Goal: Information Seeking & Learning: Learn about a topic

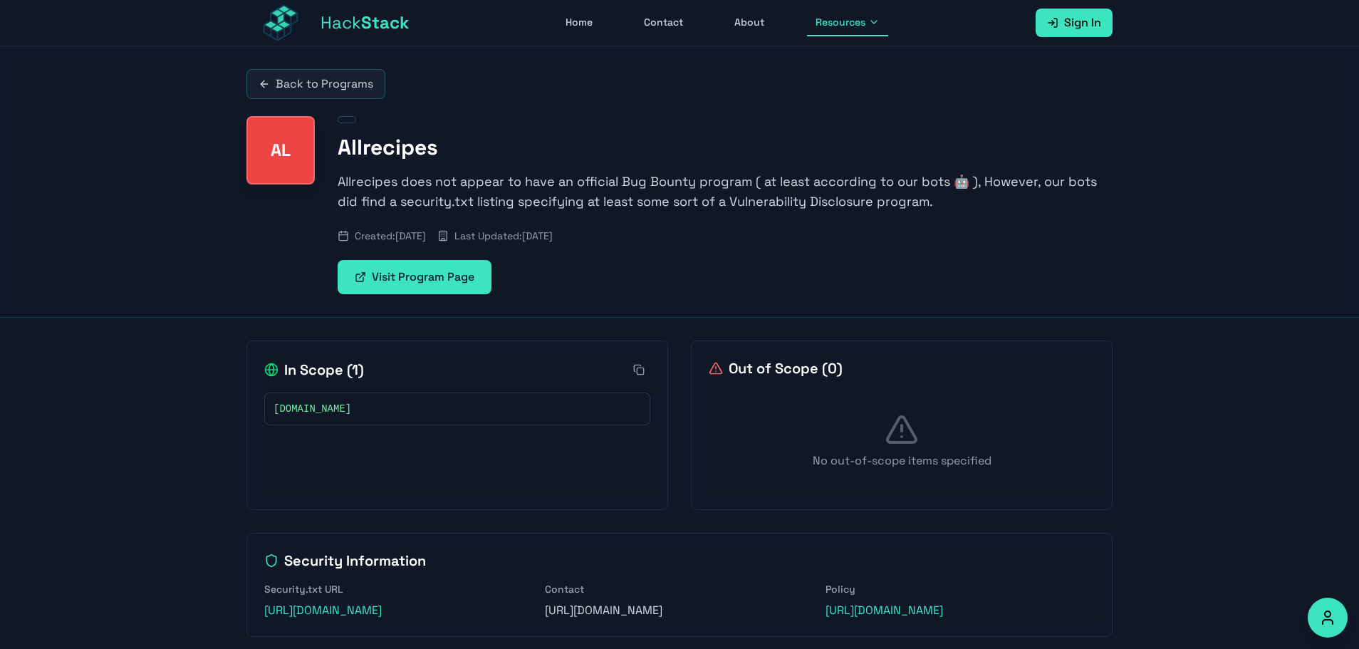
click at [408, 279] on link "Visit Program Page" at bounding box center [415, 277] width 154 height 34
click at [846, 27] on span "Resources" at bounding box center [841, 22] width 50 height 14
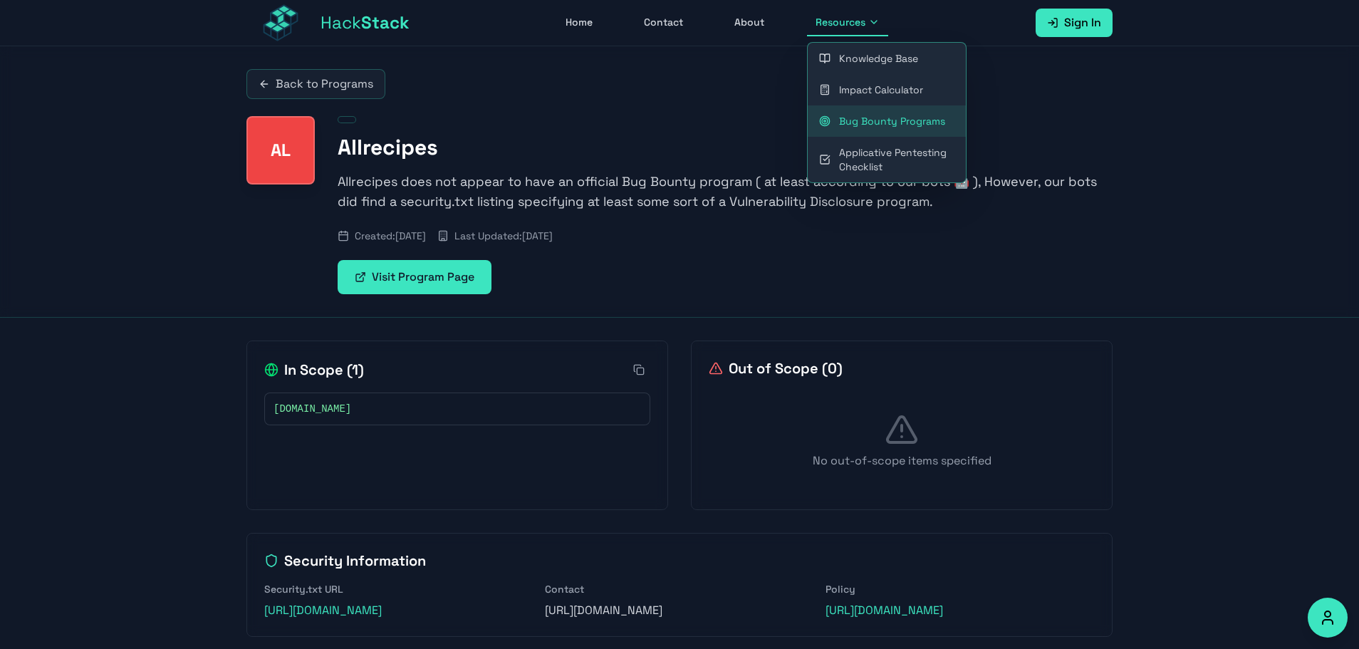
click at [420, 98] on div "Back to Programs" at bounding box center [680, 84] width 866 height 30
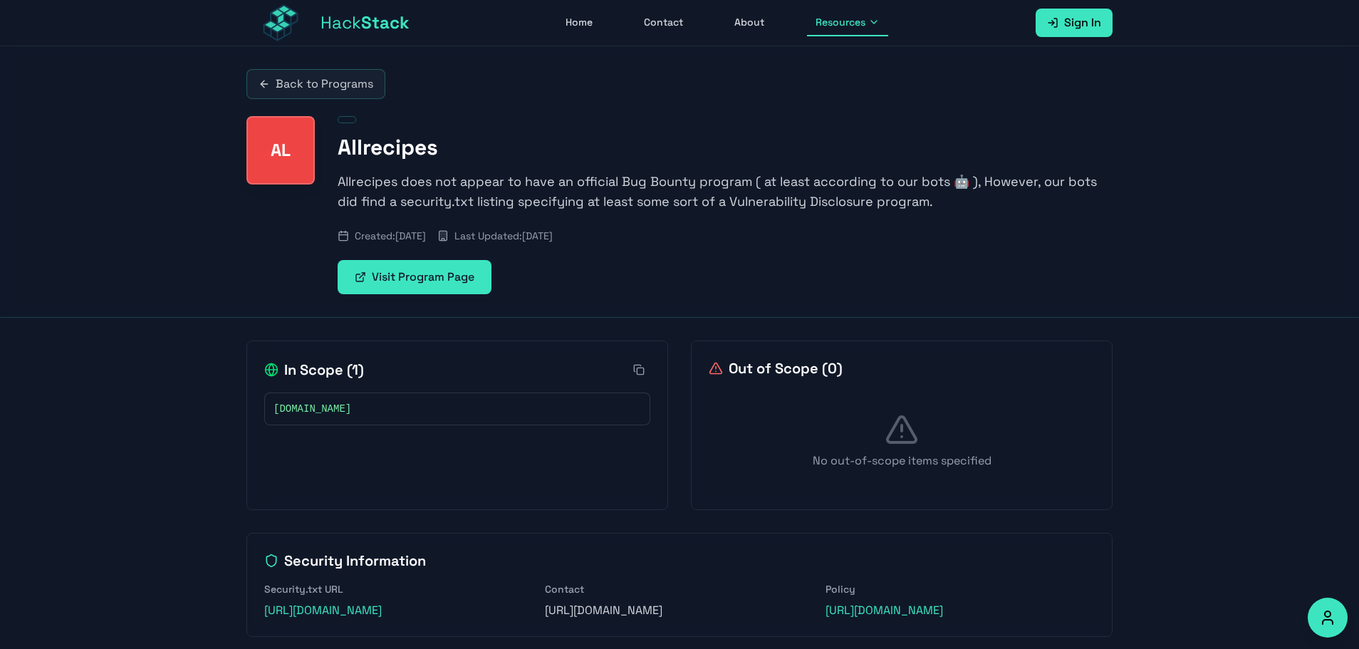
click at [351, 78] on link "Back to Programs" at bounding box center [316, 84] width 139 height 30
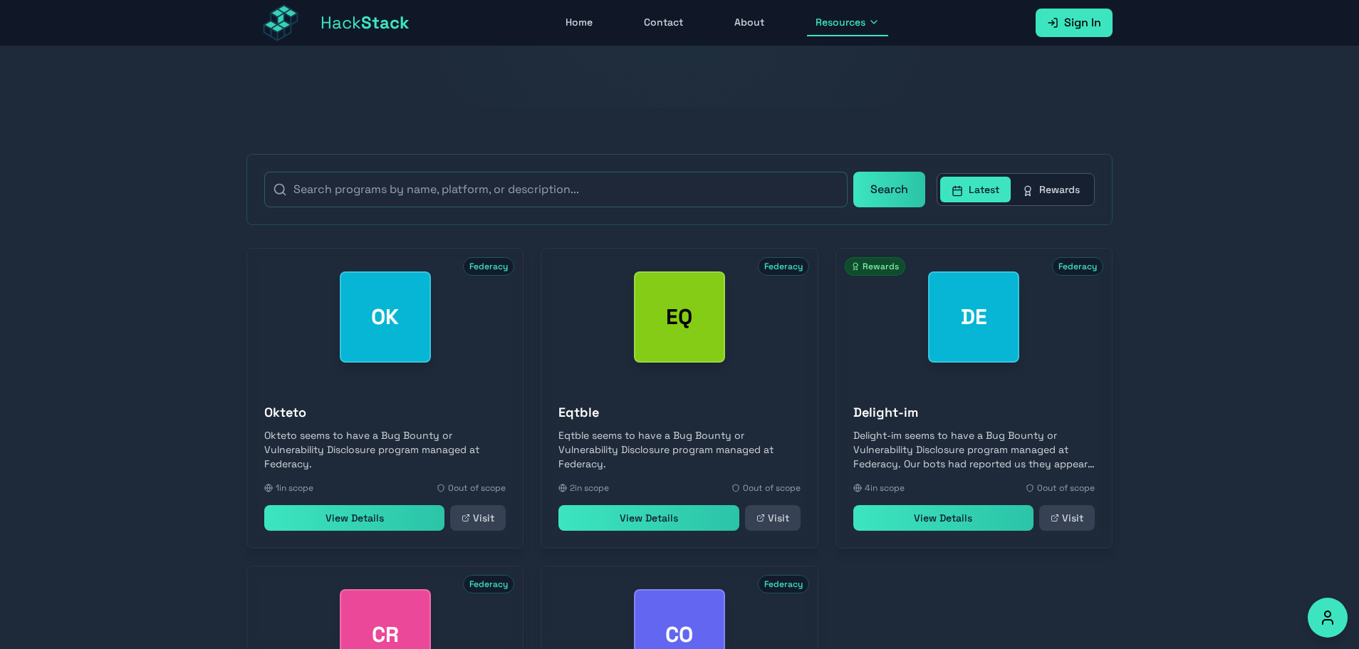
scroll to position [219, 0]
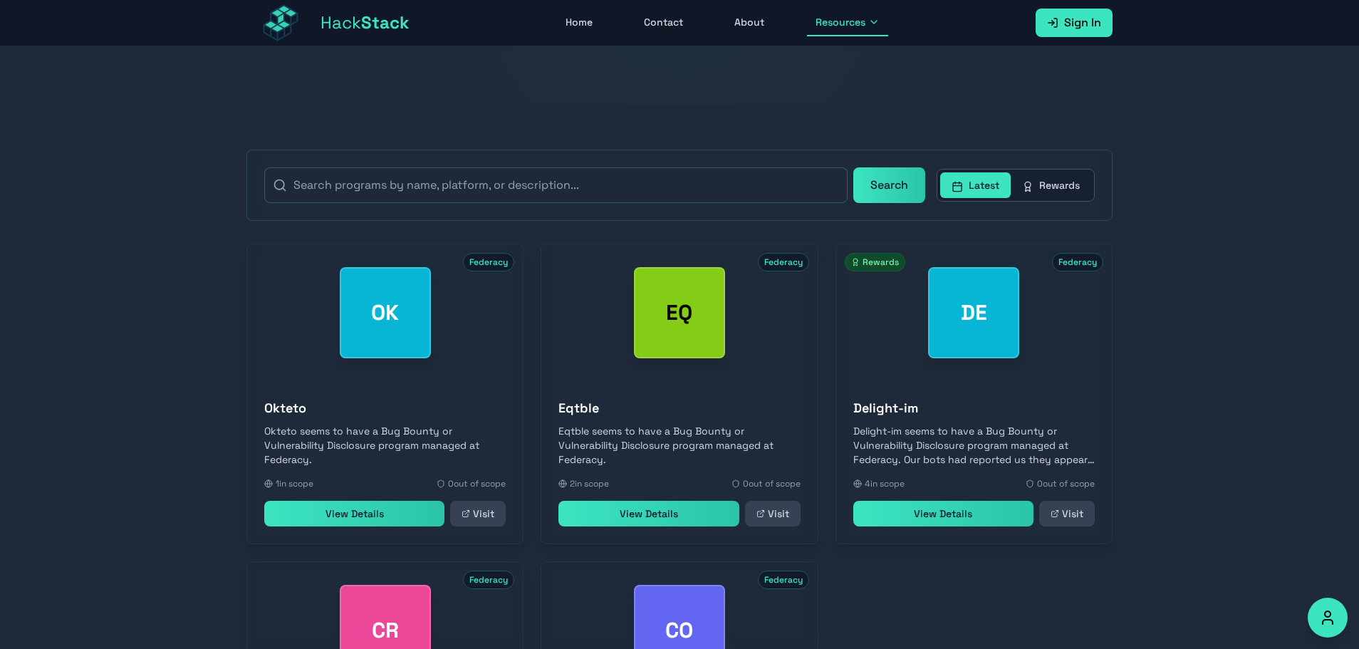
click at [1061, 185] on button "Rewards" at bounding box center [1051, 185] width 81 height 26
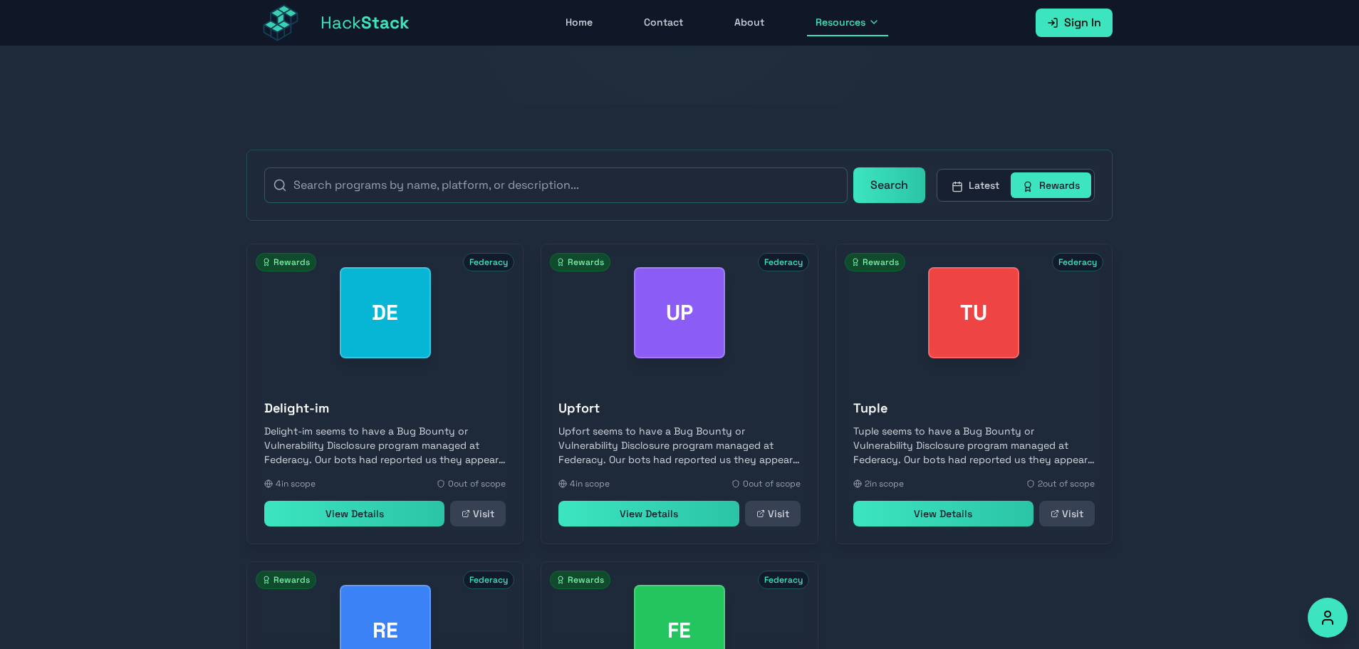
click at [988, 180] on button "Latest" at bounding box center [975, 185] width 71 height 26
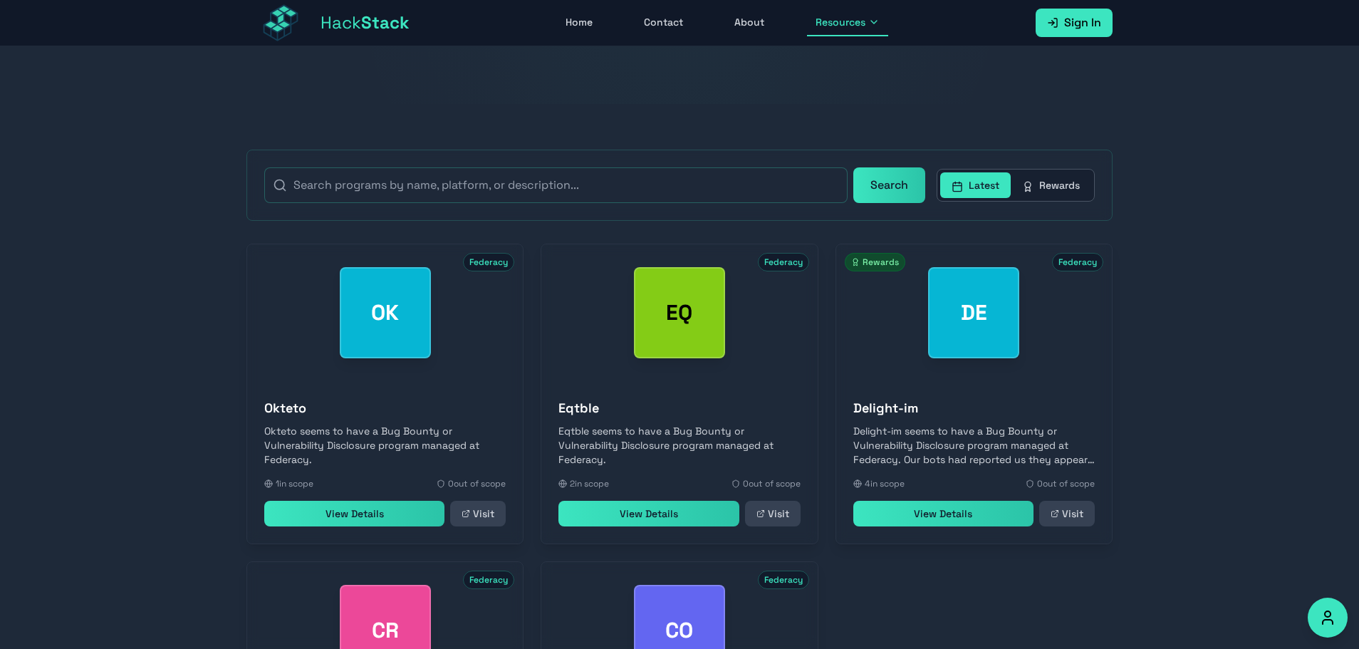
click at [1259, 23] on nav "Hack Stack Home Contact About Resources Sign In Open main menu" at bounding box center [679, 23] width 1359 height 46
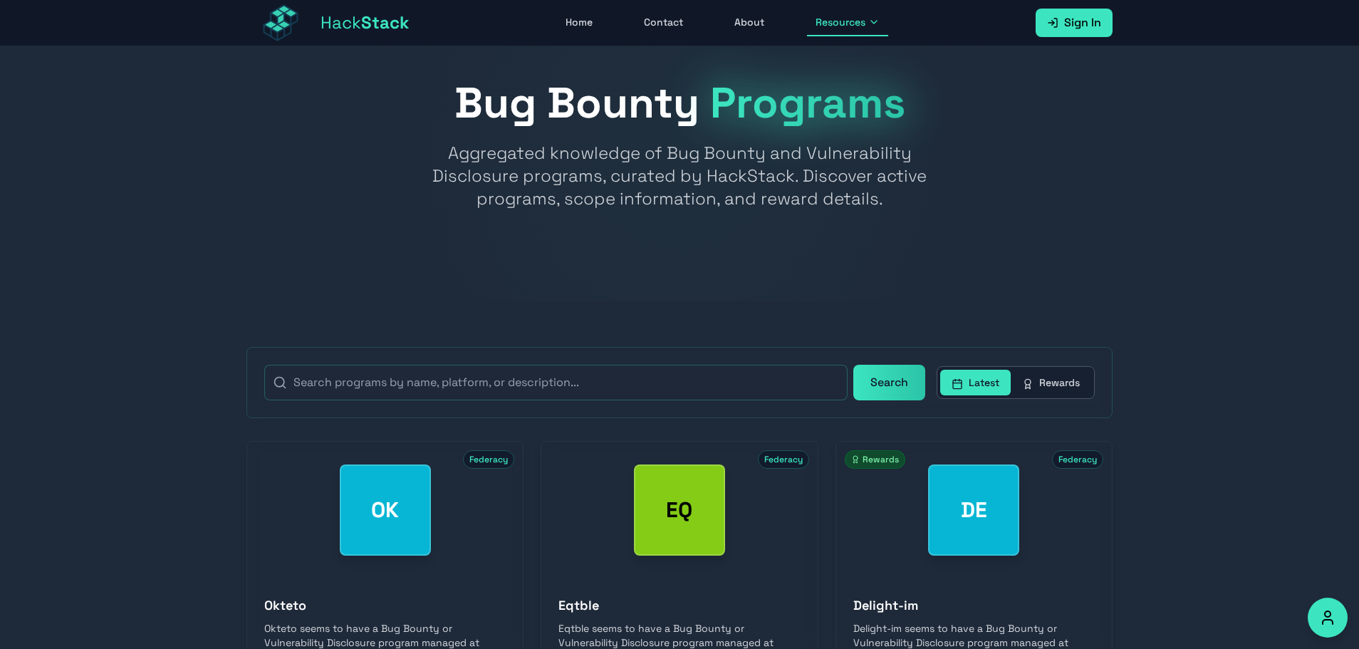
scroll to position [0, 0]
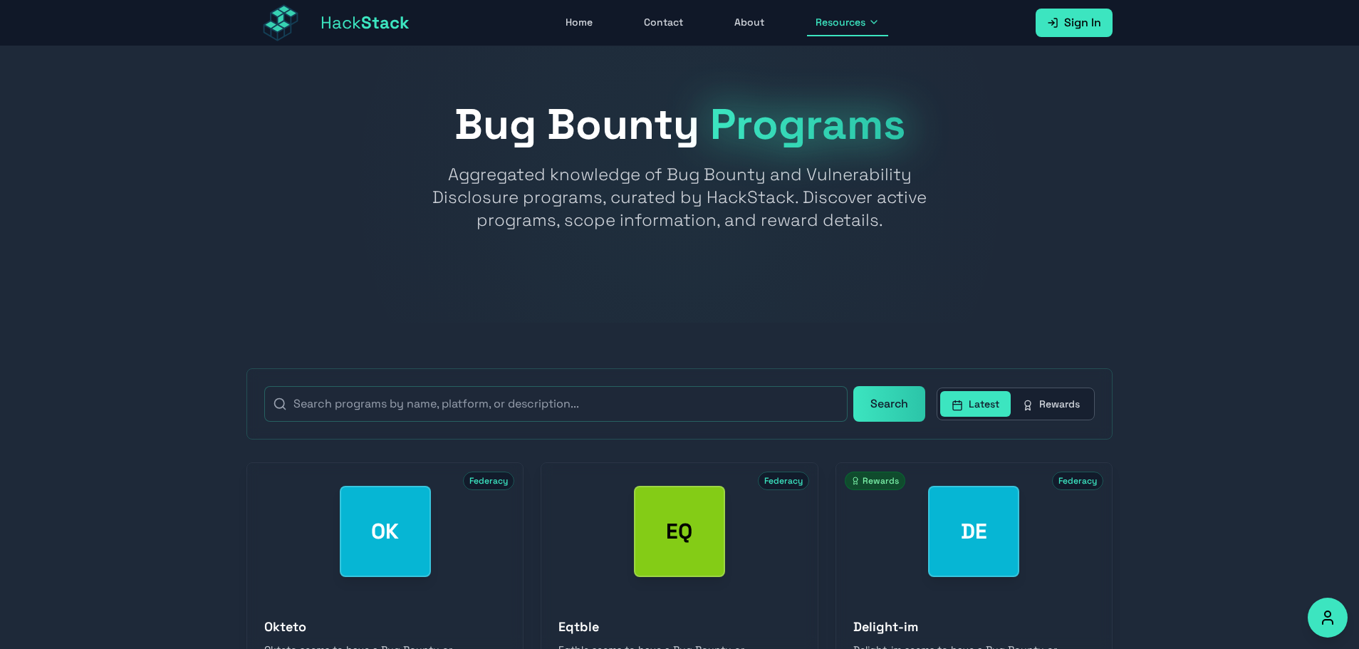
click at [1042, 395] on button "Rewards" at bounding box center [1051, 404] width 81 height 26
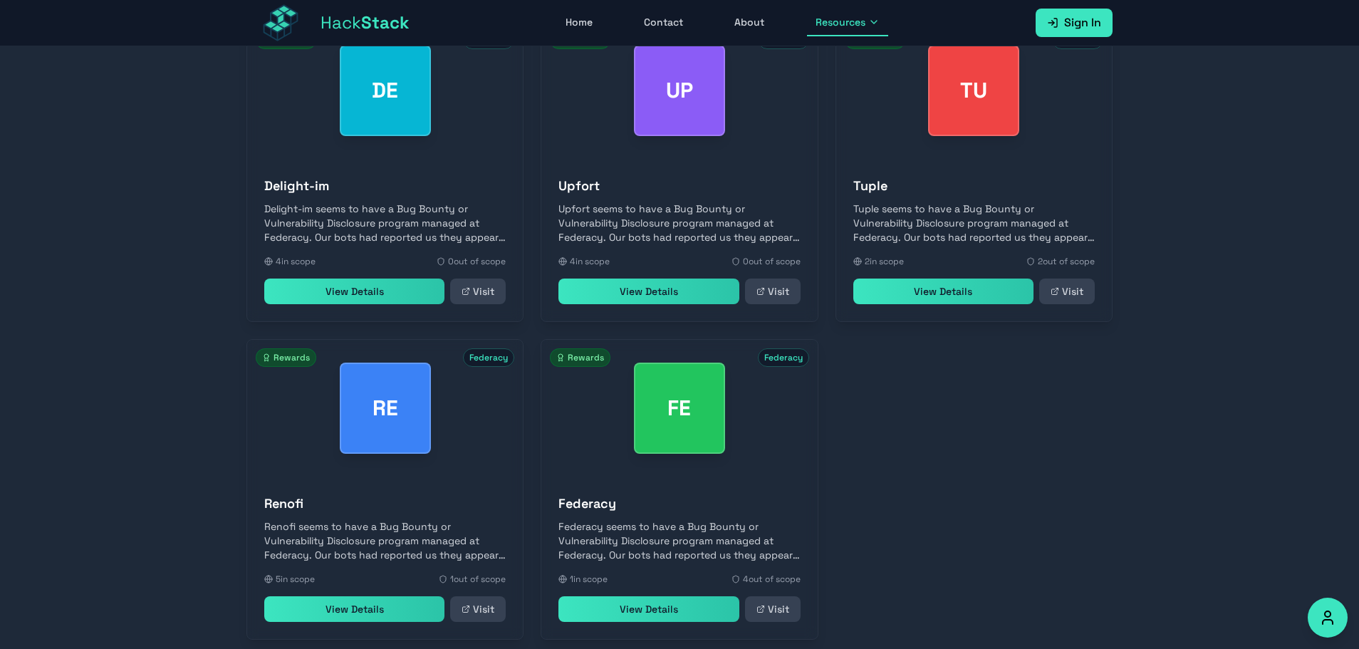
scroll to position [534, 0]
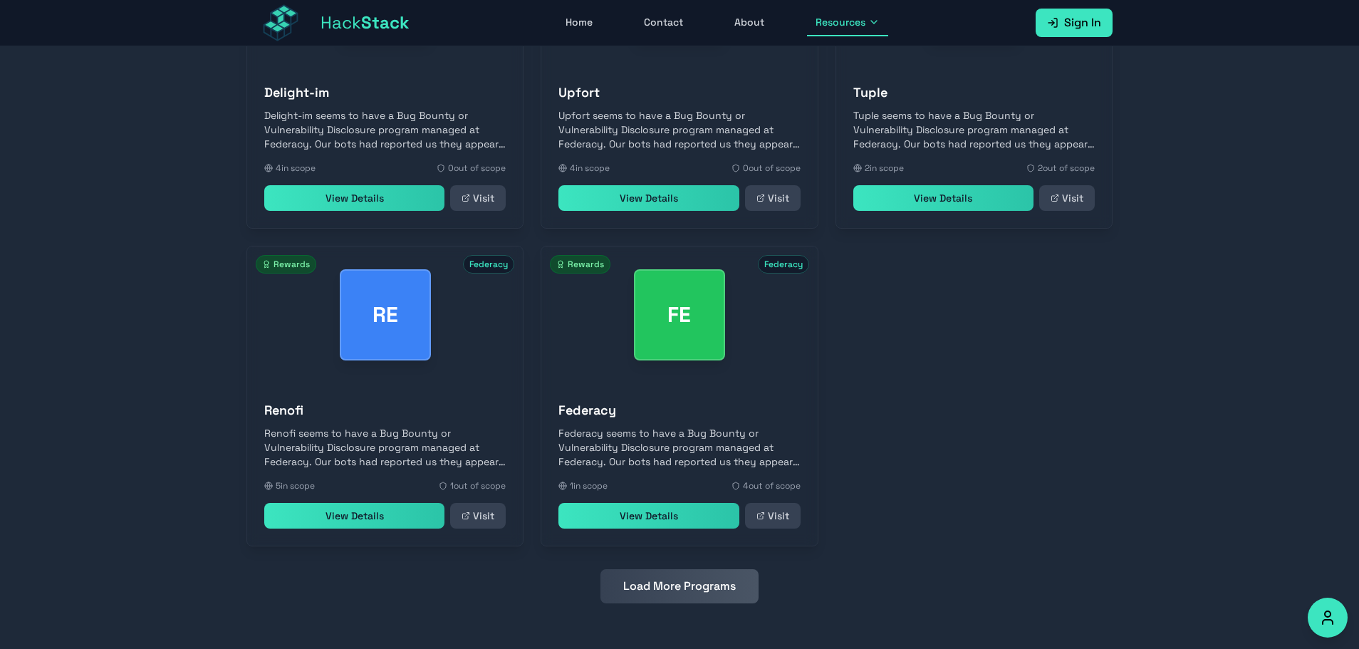
click at [695, 601] on button "Load More Programs" at bounding box center [680, 586] width 158 height 34
